Goal: Information Seeking & Learning: Check status

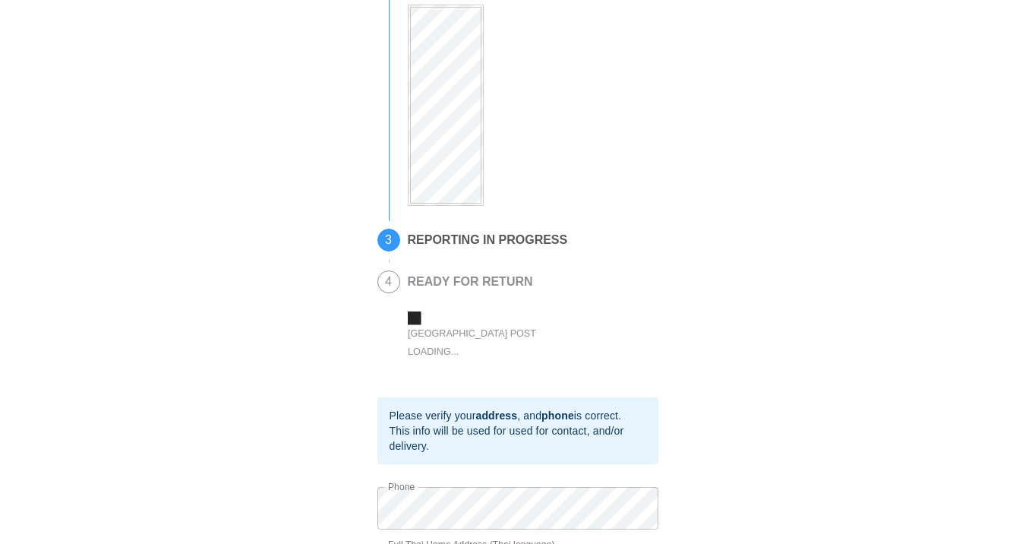
scroll to position [461, 0]
